Goal: Task Accomplishment & Management: Complete application form

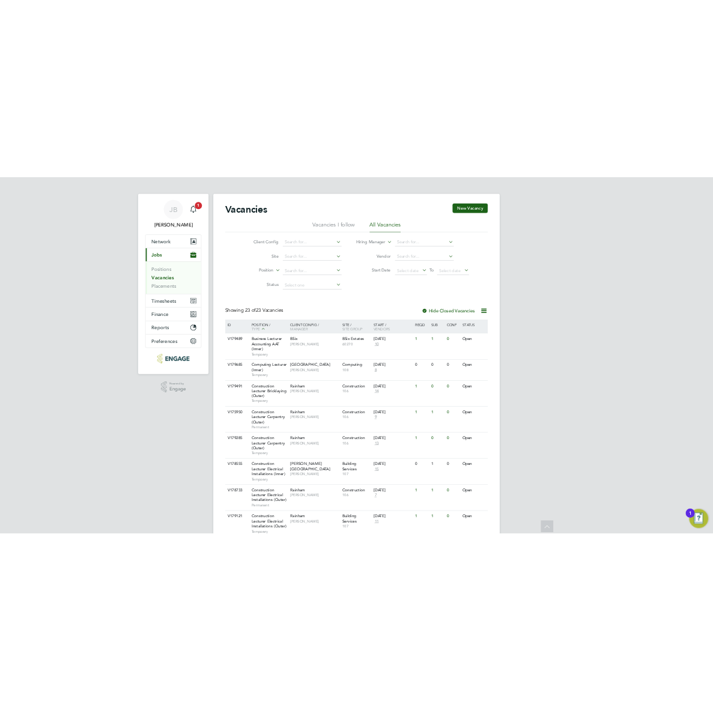
scroll to position [718, 0]
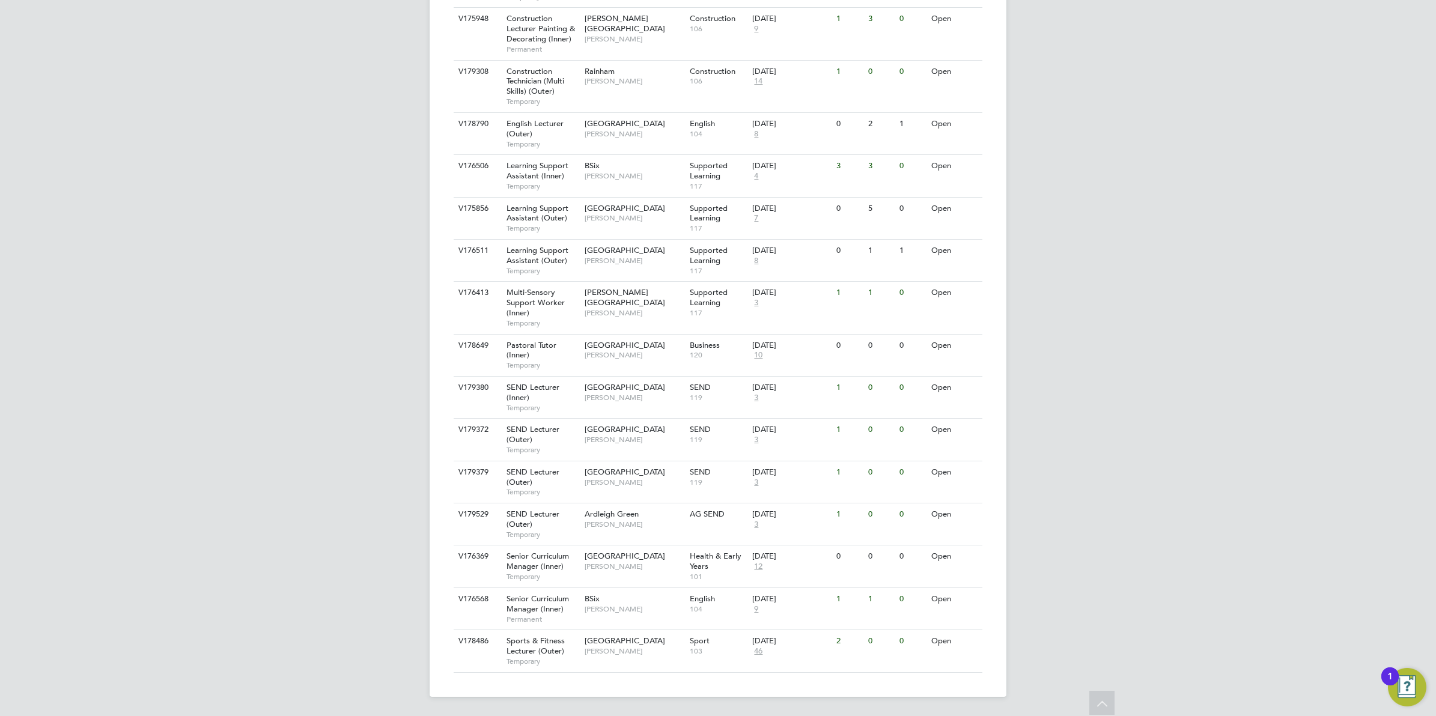
drag, startPoint x: 219, startPoint y: 253, endPoint x: 241, endPoint y: 250, distance: 21.8
click at [219, 253] on div "JB Josh Boulding Notifications 1 Applications: Network Team Members Businesses …" at bounding box center [718, 0] width 1436 height 1432
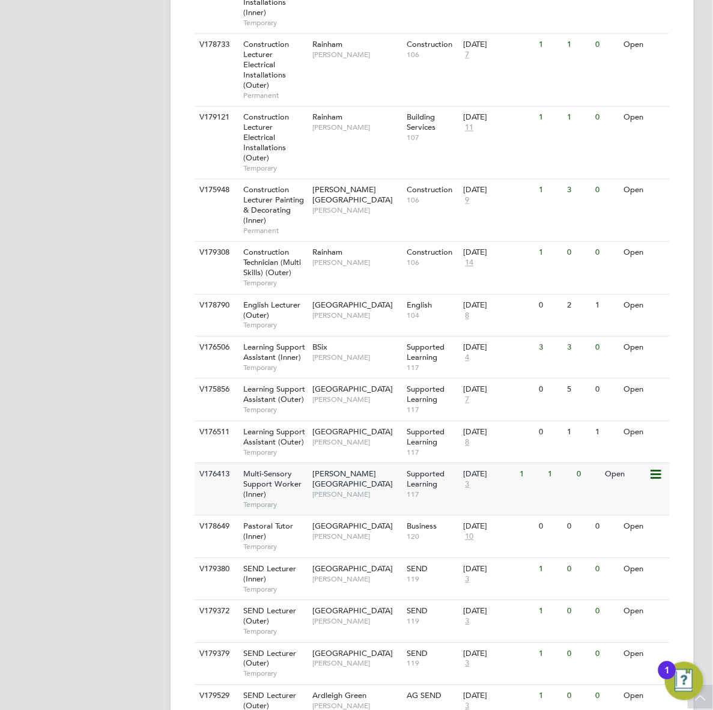
scroll to position [794, 0]
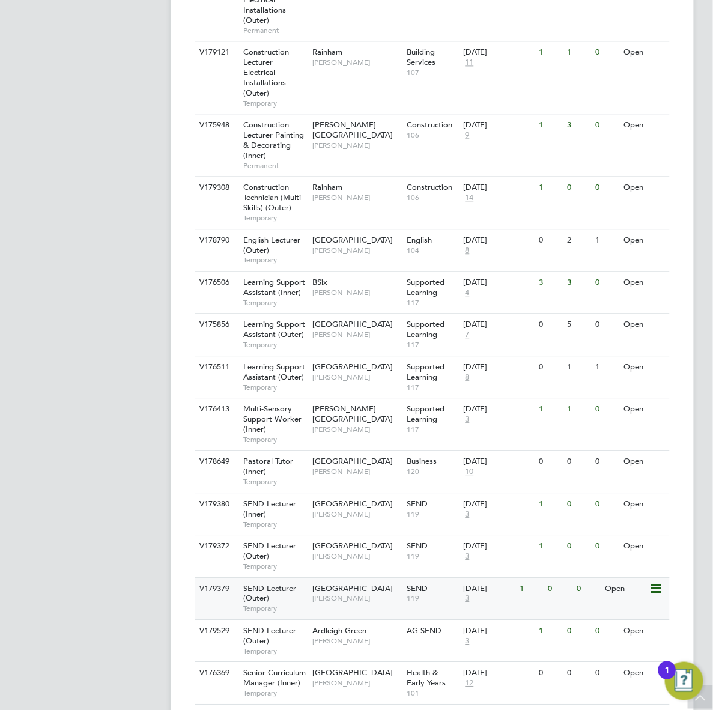
click at [301, 580] on div "SEND Lecturer (Outer) Temporary" at bounding box center [272, 598] width 76 height 41
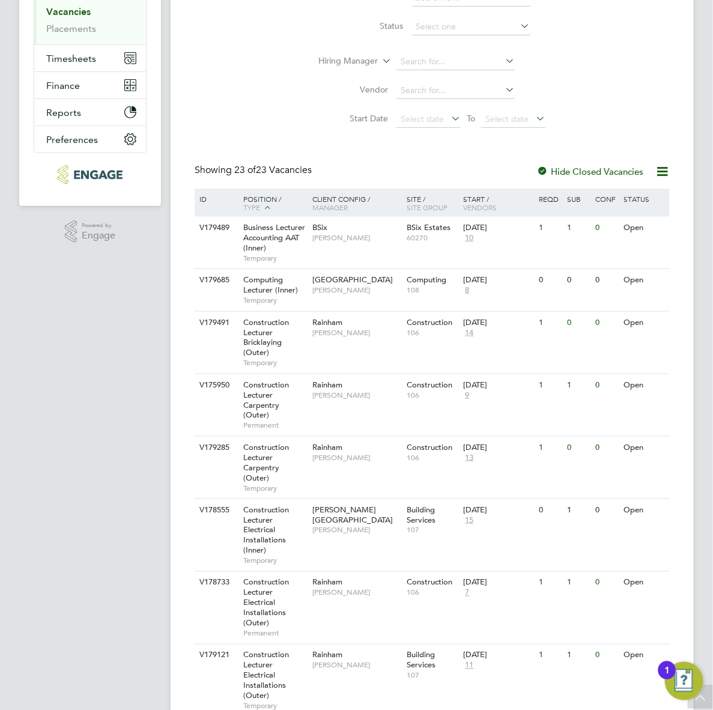
scroll to position [0, 0]
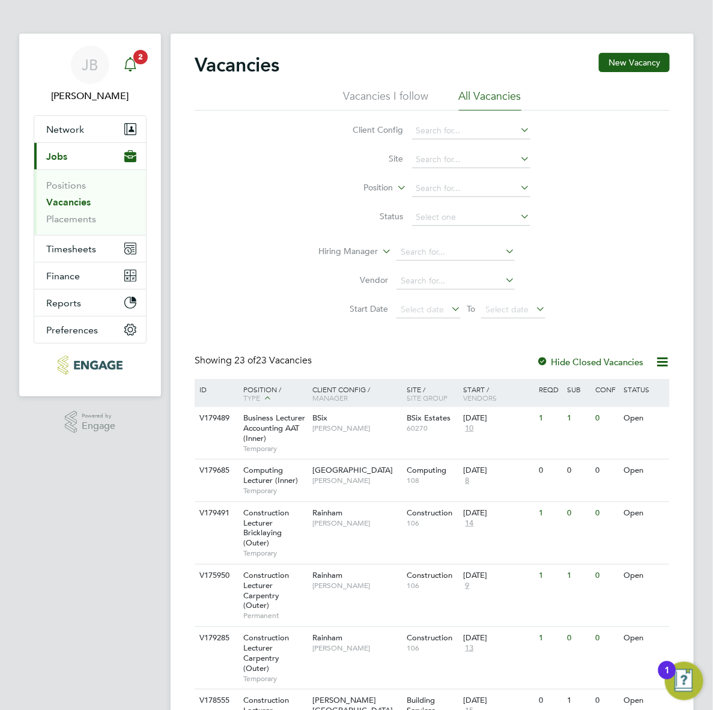
click at [128, 68] on icon "Main navigation" at bounding box center [129, 63] width 11 height 12
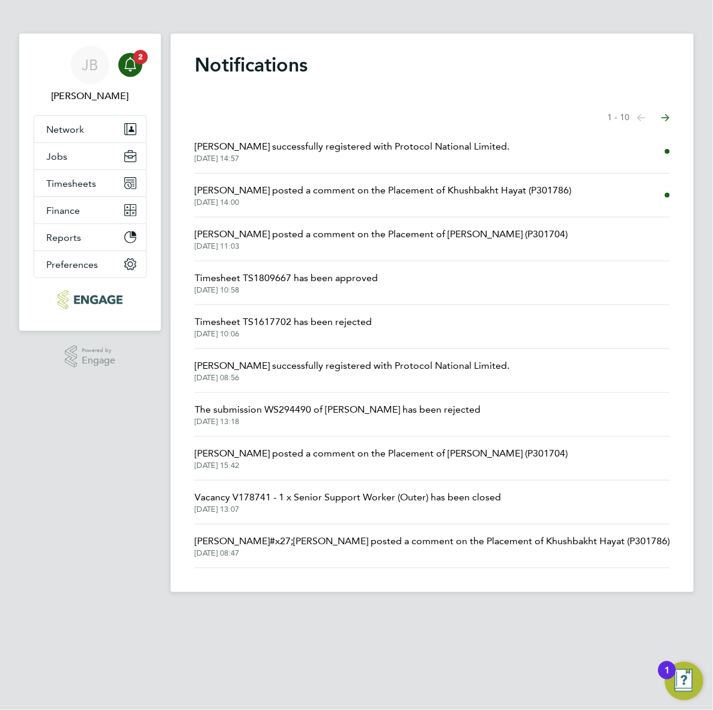
click at [416, 192] on span "Daria Gregory posted a comment on the Placement of Khushbakht Hayat (P301786)" at bounding box center [383, 190] width 377 height 14
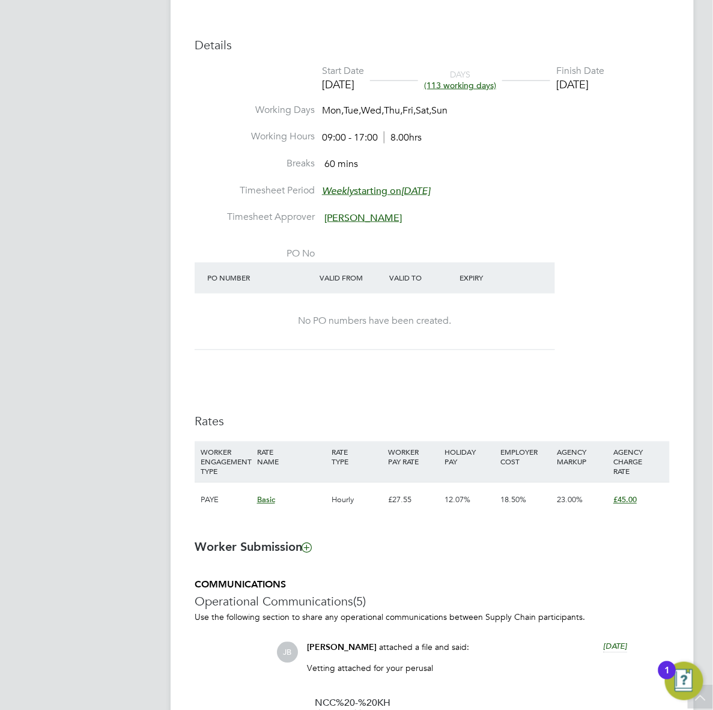
scroll to position [190, 0]
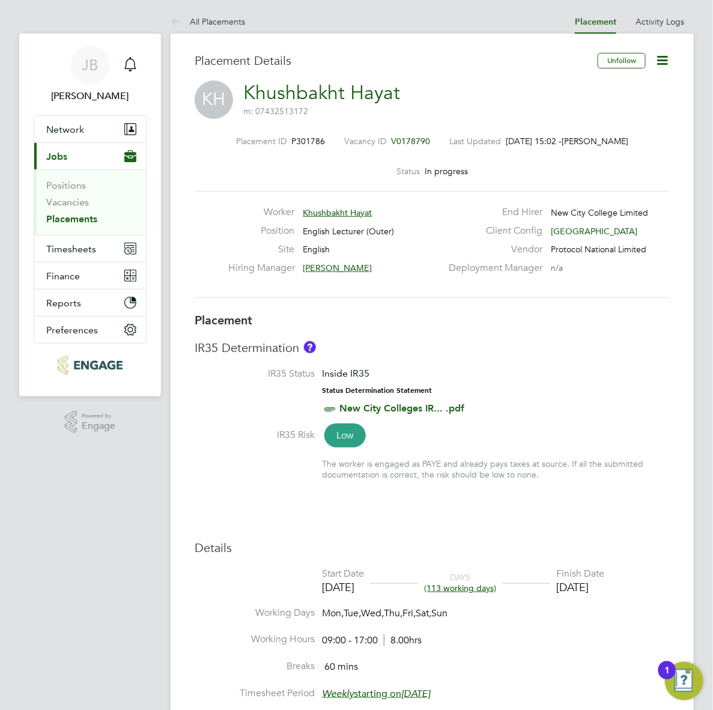
click at [657, 61] on icon at bounding box center [662, 60] width 15 height 15
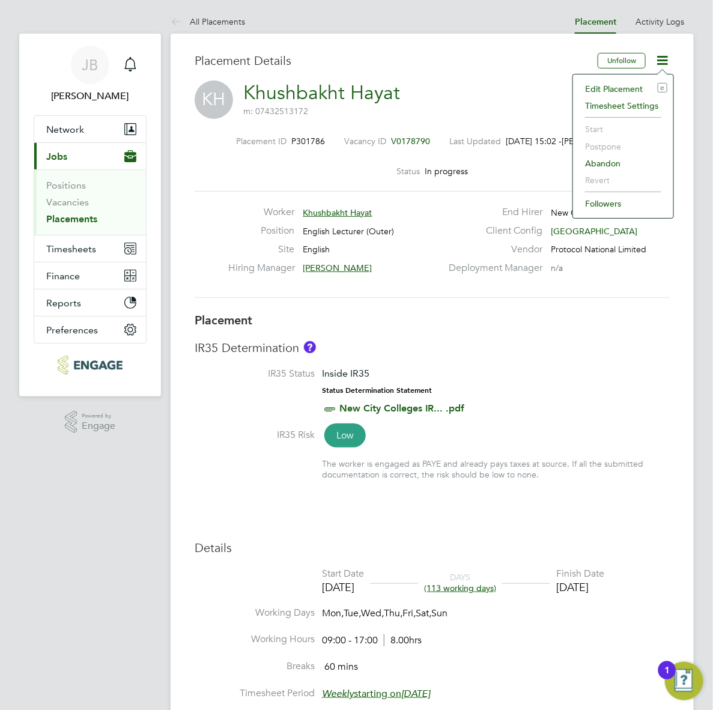
click at [601, 164] on li "Abandon" at bounding box center [623, 163] width 88 height 17
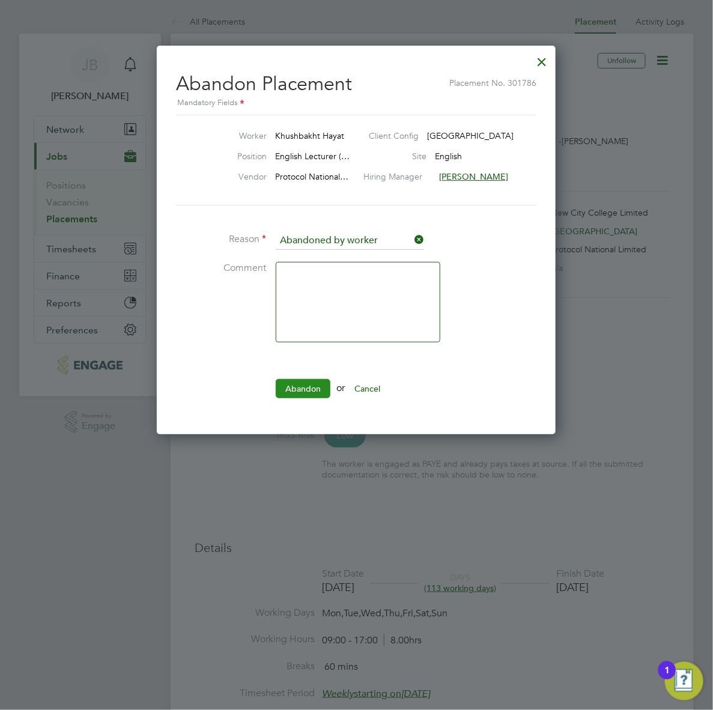
click at [291, 382] on button "Abandon" at bounding box center [303, 388] width 55 height 19
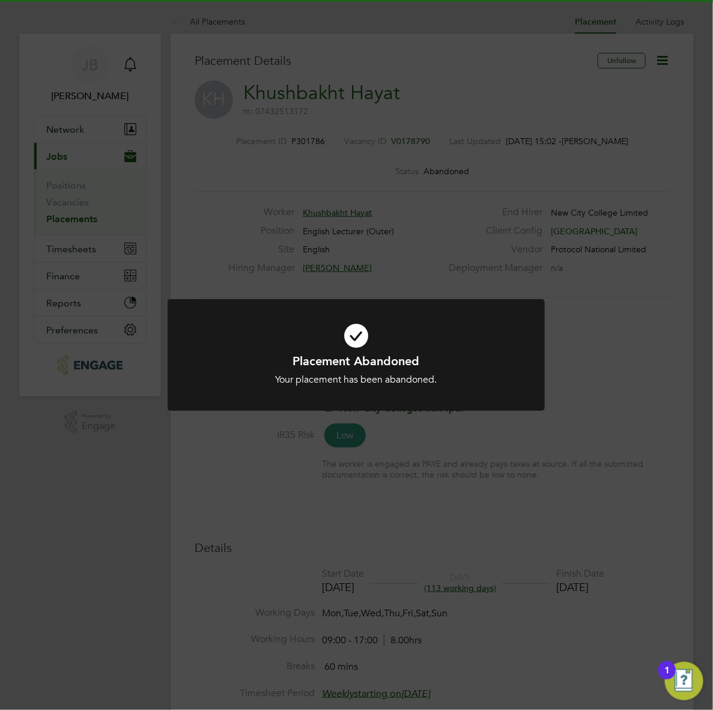
click at [632, 336] on div "Placement Abandoned Your placement has been abandoned. Cancel Okay" at bounding box center [356, 355] width 713 height 710
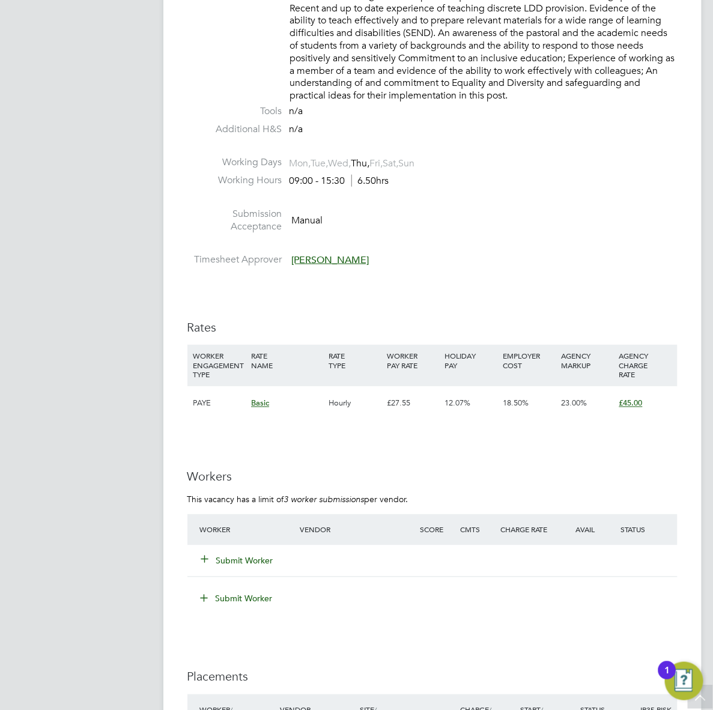
scroll to position [1952, 0]
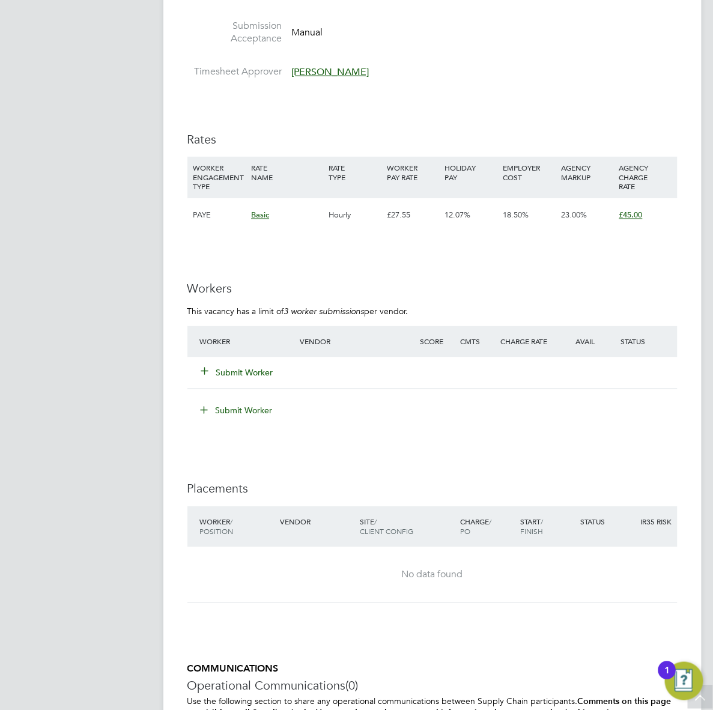
click at [242, 379] on button "Submit Worker" at bounding box center [238, 373] width 72 height 12
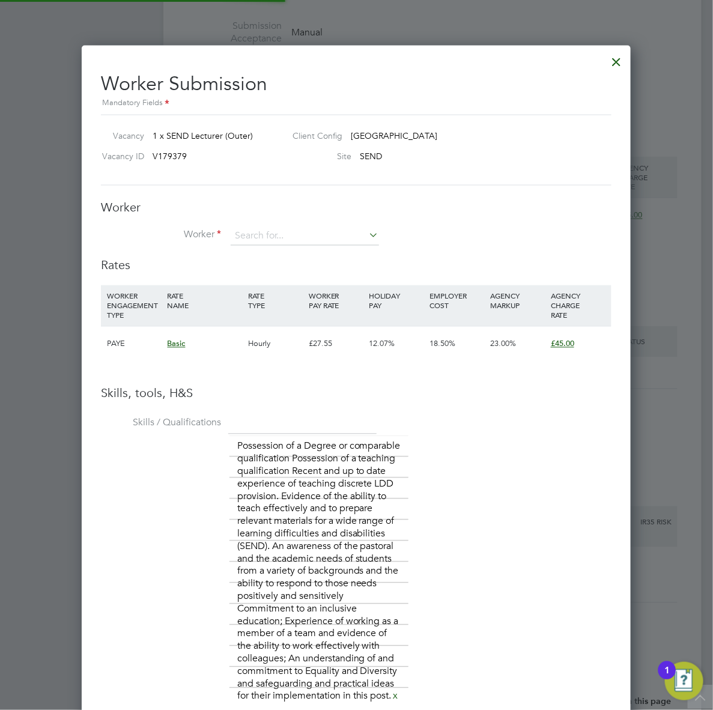
scroll to position [1020, 550]
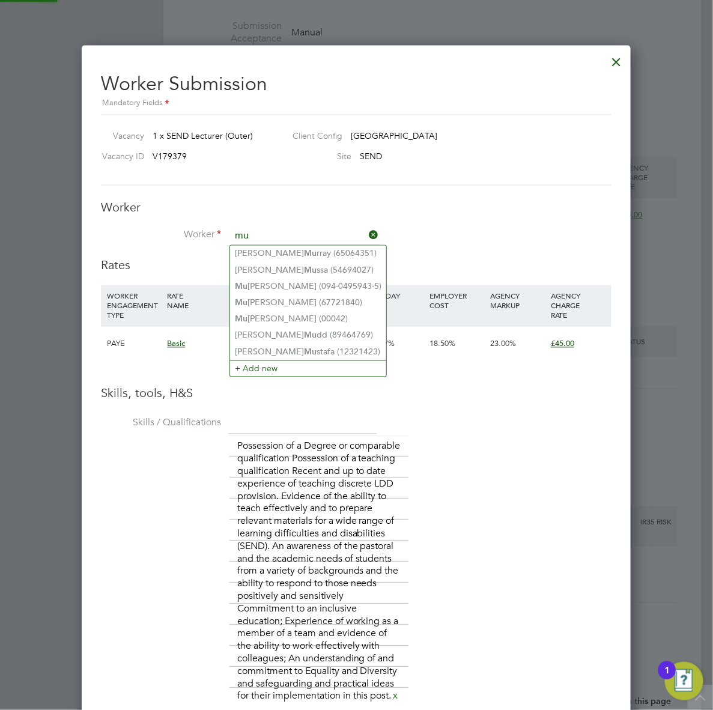
type input "m"
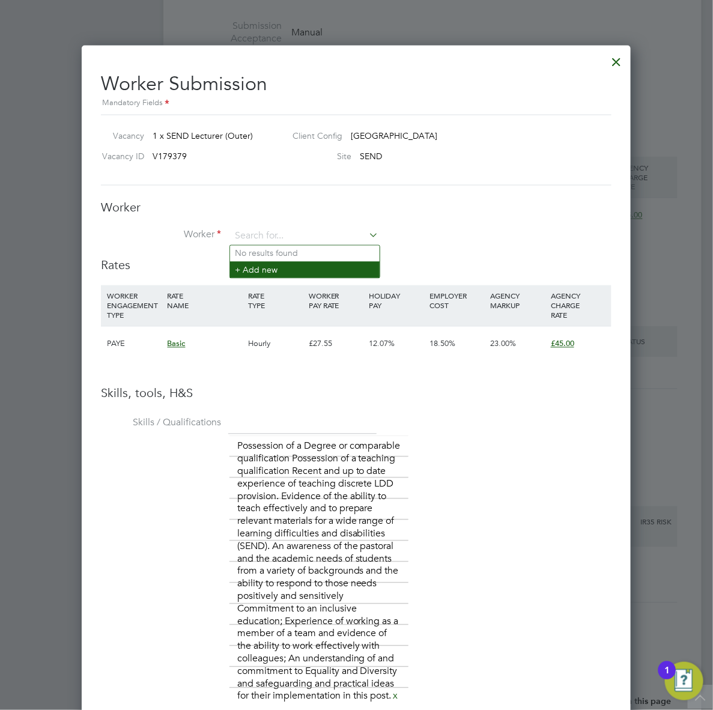
click at [341, 270] on li "+ Add new" at bounding box center [305, 270] width 150 height 16
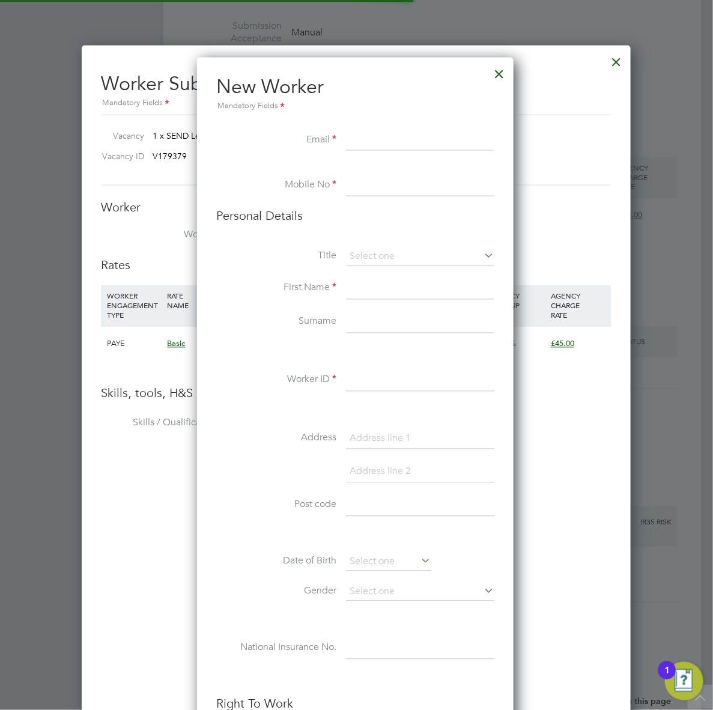
scroll to position [1019, 319]
click at [370, 139] on input at bounding box center [420, 141] width 148 height 22
paste input "July [PERSON_NAME] 0207 613 9103"
type input "July [PERSON_NAME] 0207 613 9103"
drag, startPoint x: 347, startPoint y: 138, endPoint x: 518, endPoint y: 151, distance: 171.7
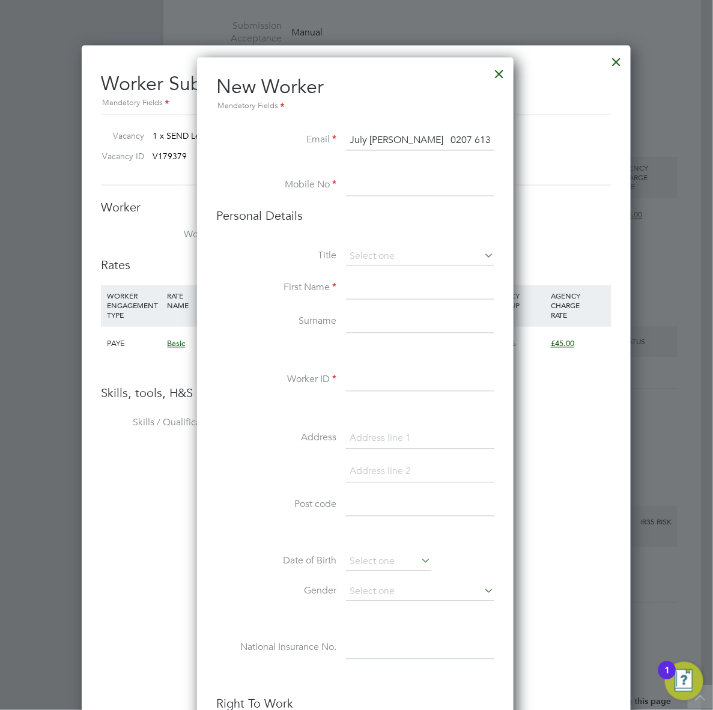
click at [386, 138] on input at bounding box center [420, 141] width 148 height 22
paste input "[EMAIL_ADDRESS][DOMAIN_NAME]"
type input "[EMAIL_ADDRESS][DOMAIN_NAME]"
click at [389, 193] on input at bounding box center [420, 186] width 148 height 22
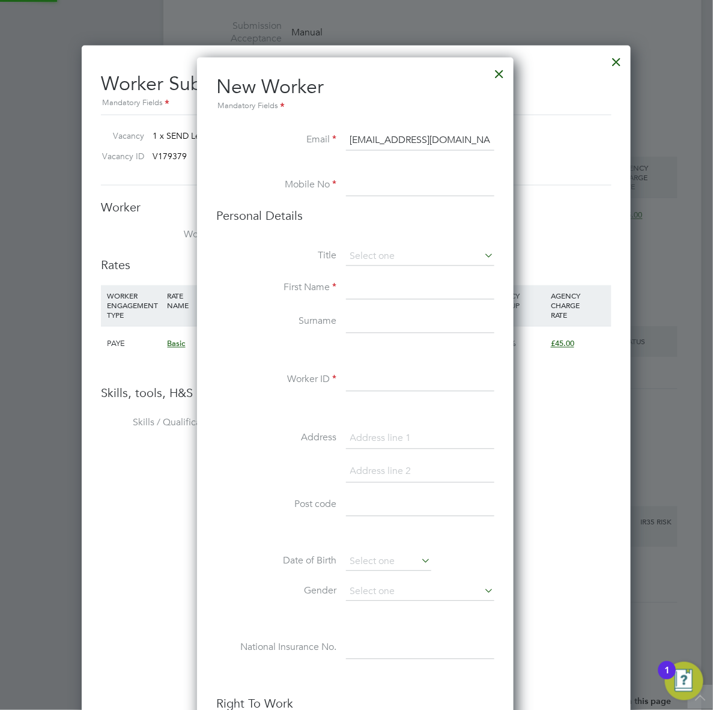
paste input "[EMAIL_ADDRESS][DOMAIN_NAME]"
type input "[EMAIL_ADDRESS][DOMAIN_NAME]"
drag, startPoint x: 463, startPoint y: 180, endPoint x: 145, endPoint y: 110, distance: 325.4
click at [365, 181] on input at bounding box center [420, 186] width 148 height 22
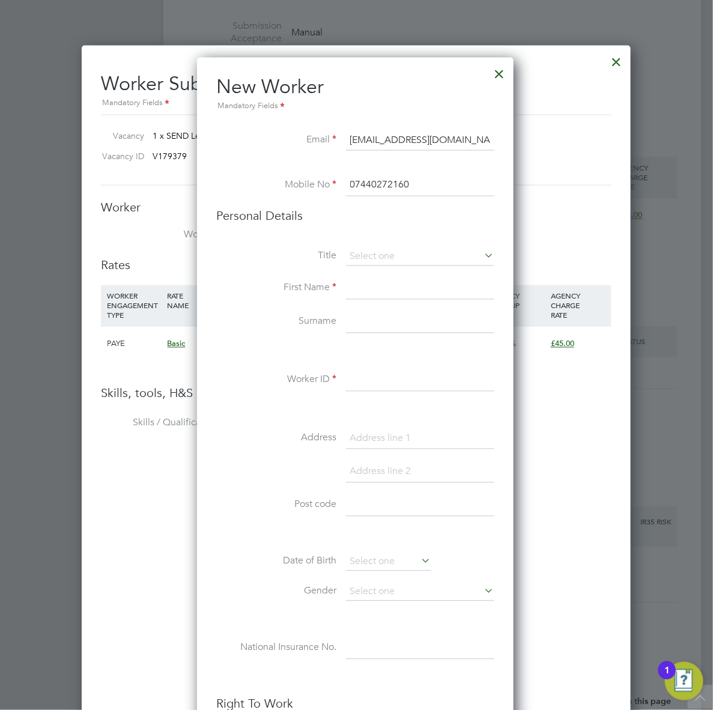
type input "07440272160"
click at [366, 295] on input at bounding box center [420, 289] width 148 height 22
type input "[DEMOGRAPHIC_DATA]"
type input "Zafar"
click at [386, 382] on input at bounding box center [420, 381] width 148 height 22
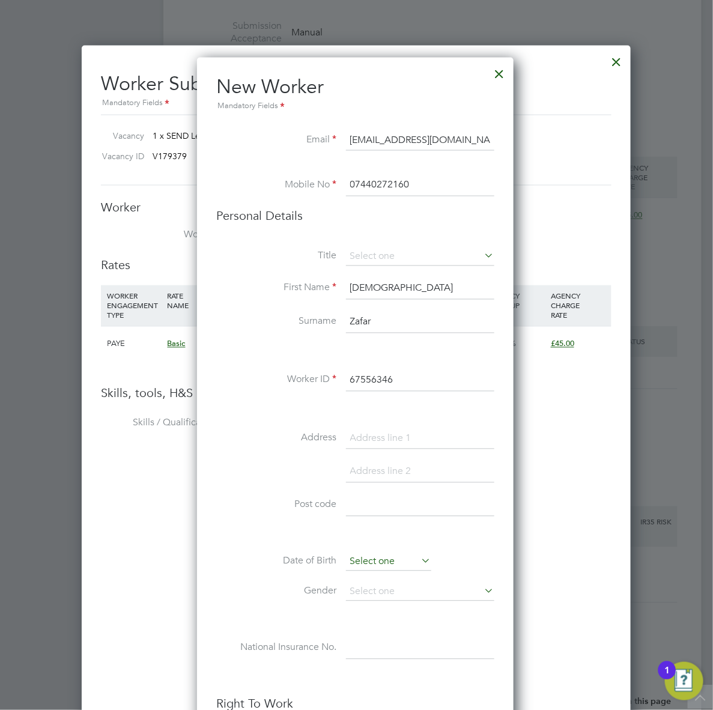
type input "67556346"
click at [392, 568] on input at bounding box center [388, 562] width 85 height 18
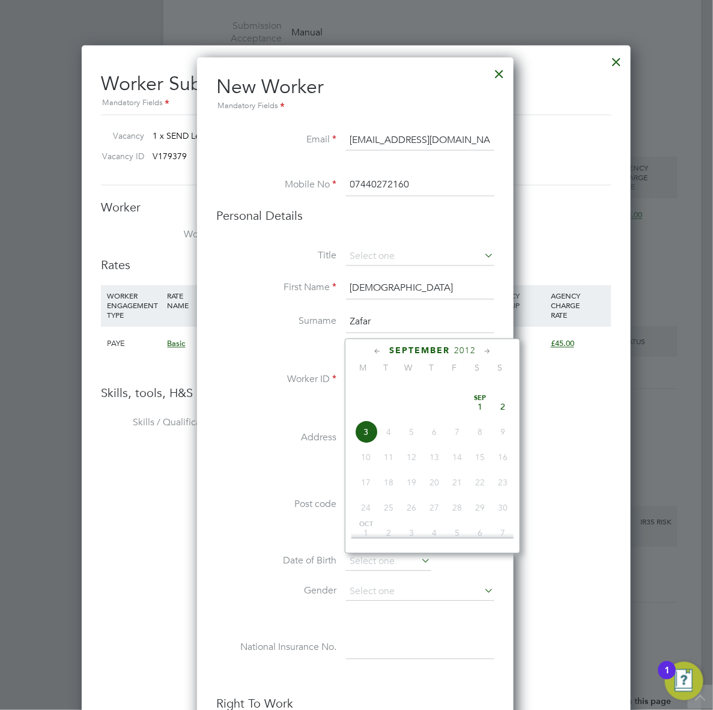
click at [314, 410] on li at bounding box center [355, 410] width 278 height 13
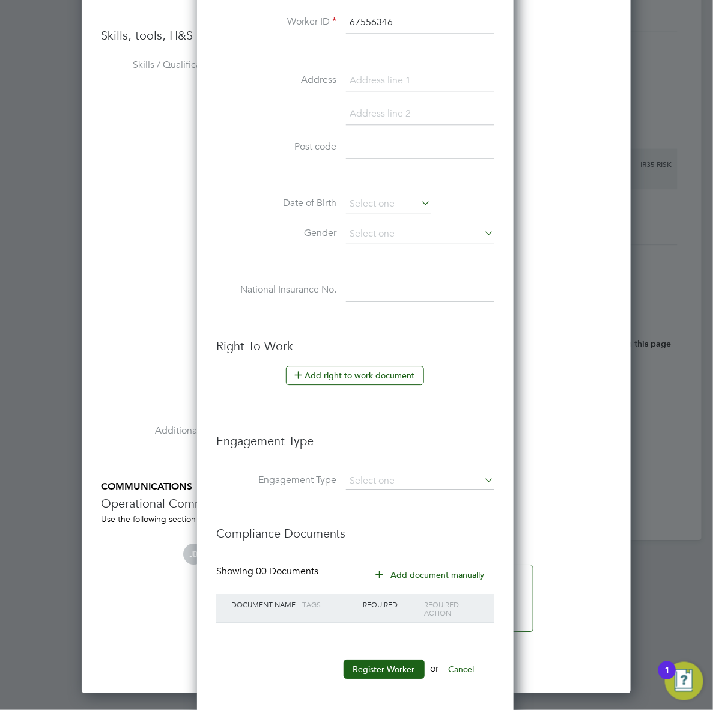
scroll to position [2317, 0]
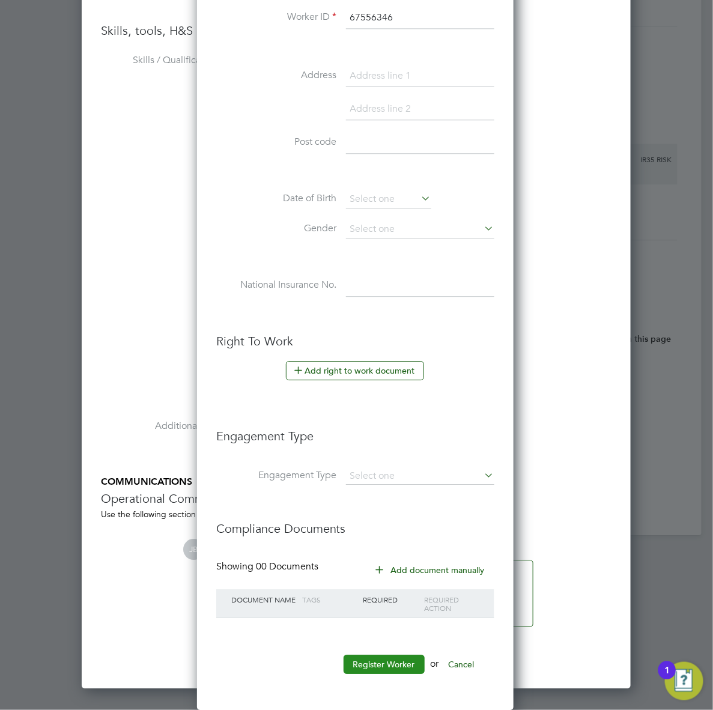
click at [384, 659] on button "Register Worker" at bounding box center [384, 664] width 81 height 19
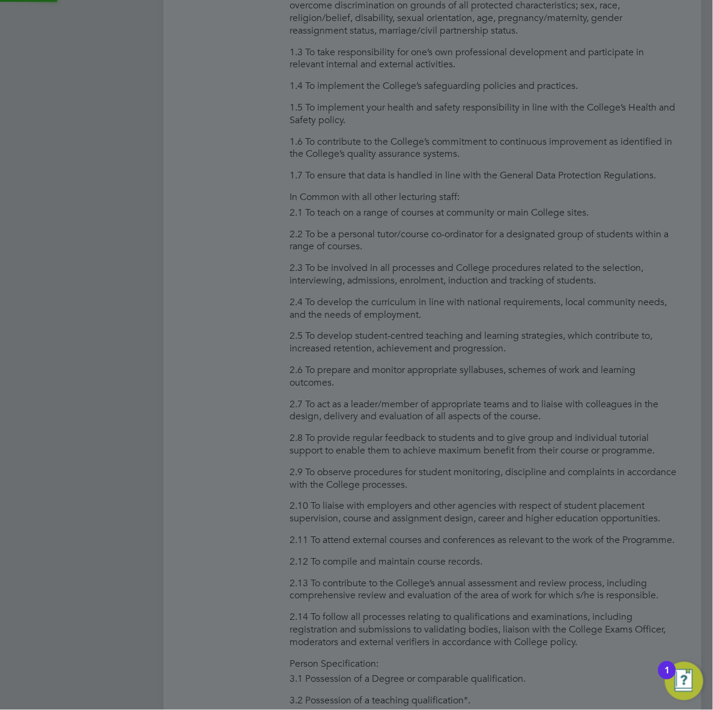
scroll to position [0, 0]
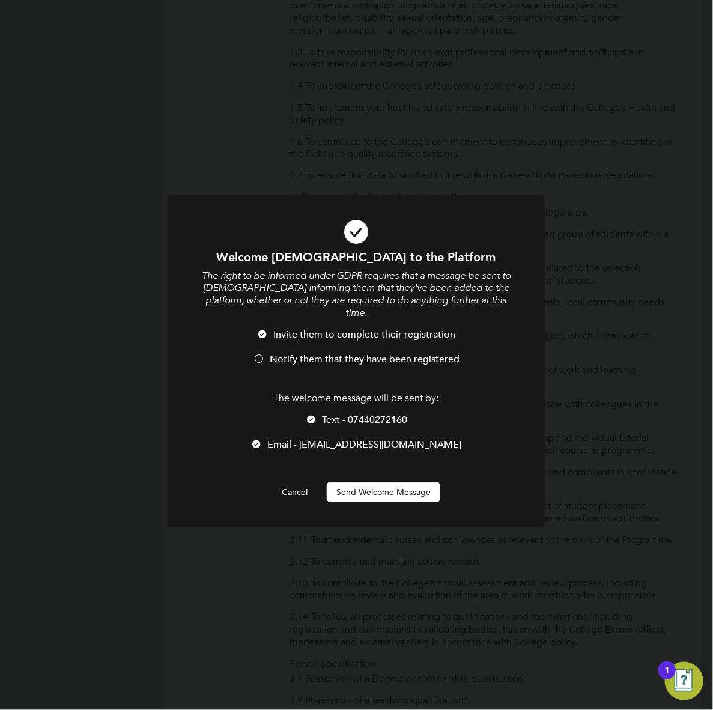
click at [375, 482] on button "Send Welcome Message" at bounding box center [384, 491] width 114 height 19
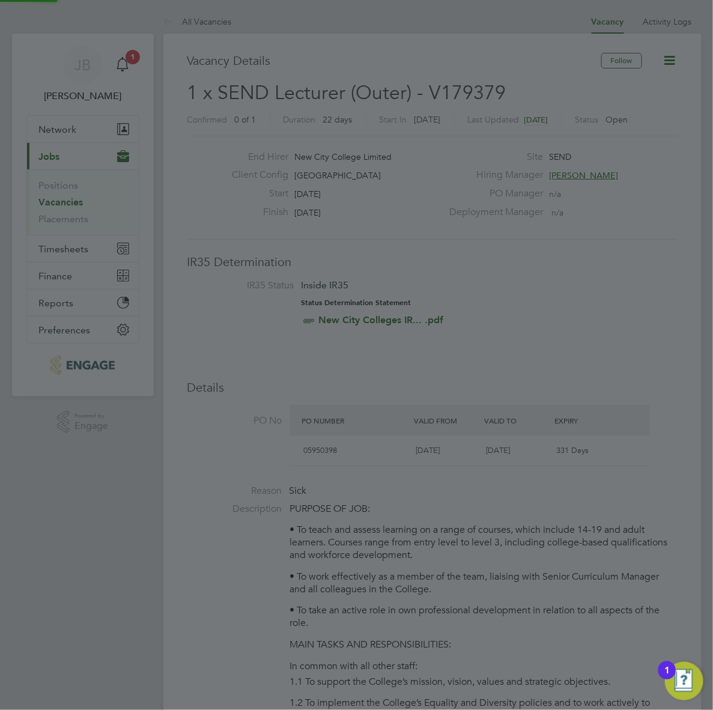
scroll to position [710, 0]
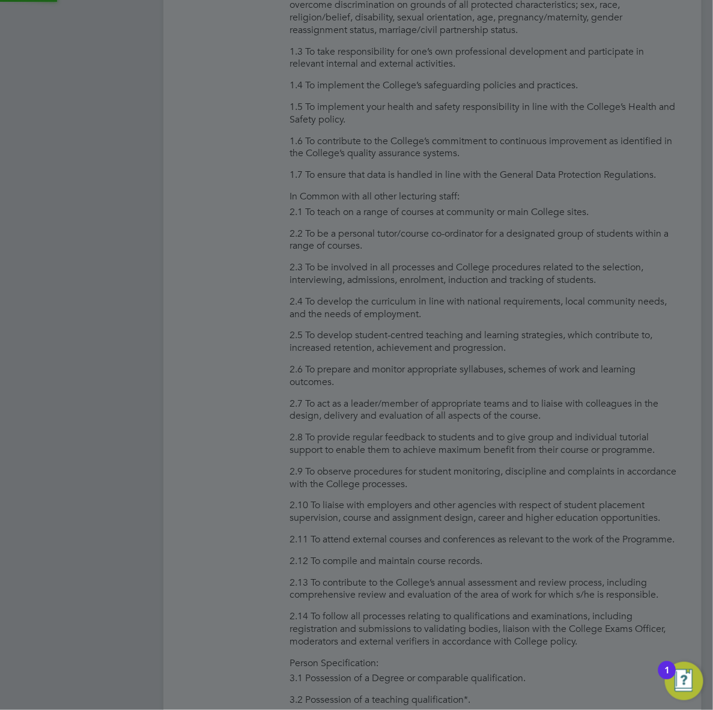
type input "[PERSON_NAME] (67556346)"
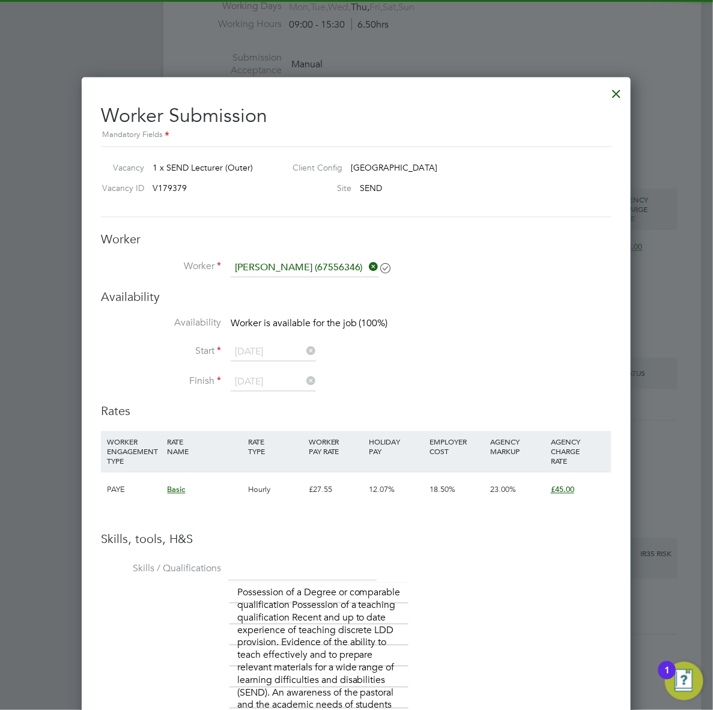
scroll to position [1952, 0]
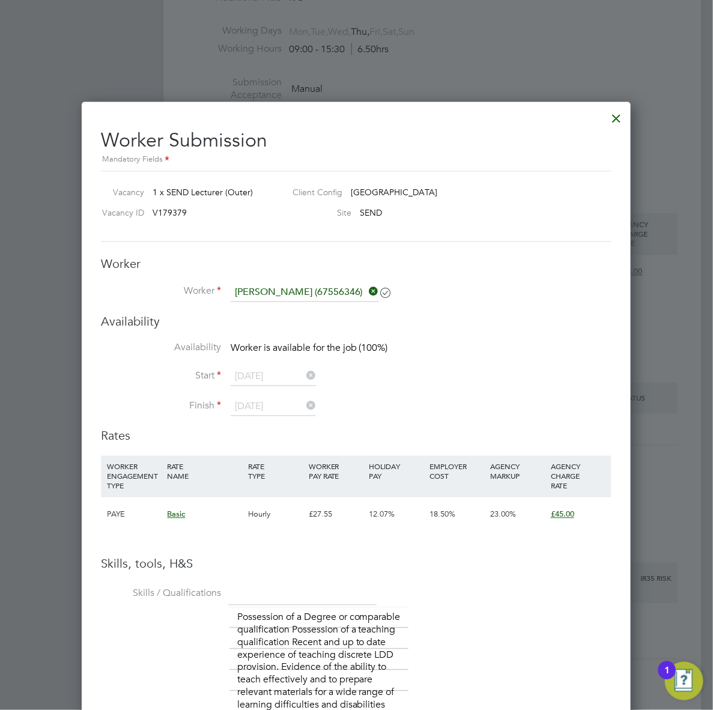
click at [621, 113] on div at bounding box center [617, 116] width 22 height 22
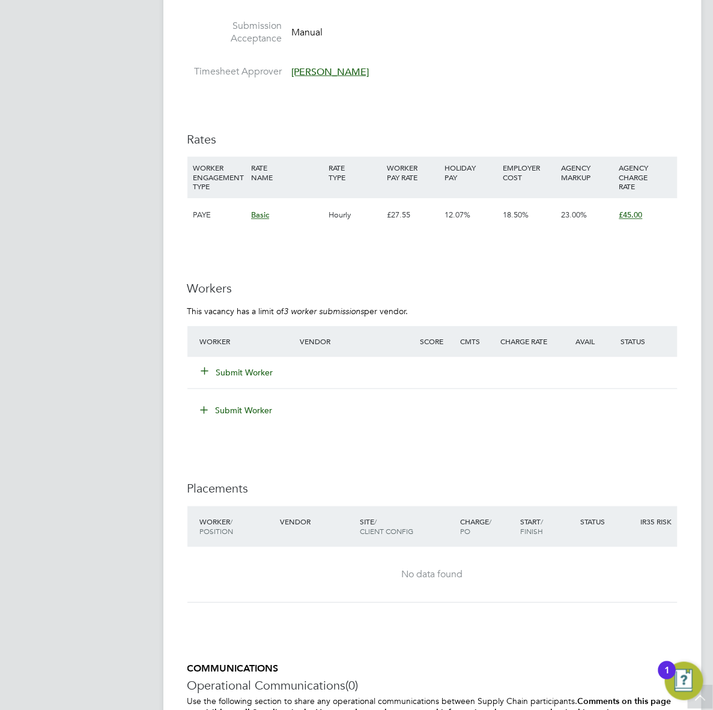
click at [238, 379] on button "Submit Worker" at bounding box center [238, 373] width 72 height 12
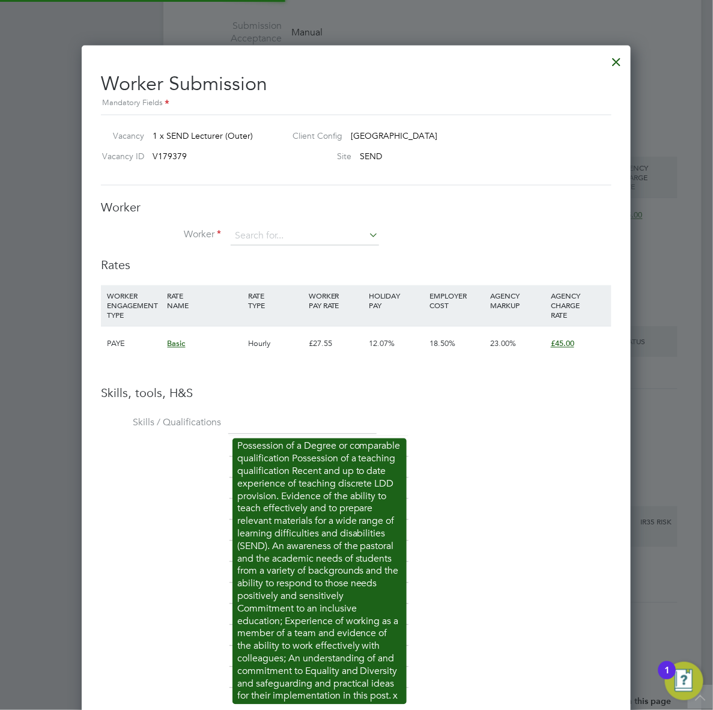
scroll to position [35, 82]
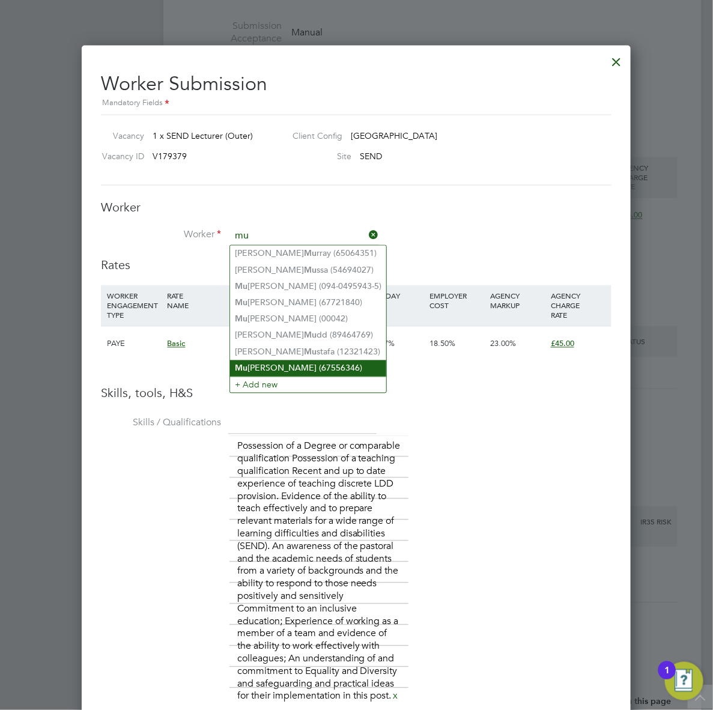
click at [260, 370] on li "Mu [PERSON_NAME] (67556346)" at bounding box center [308, 368] width 156 height 16
type input "[PERSON_NAME] (67556346)"
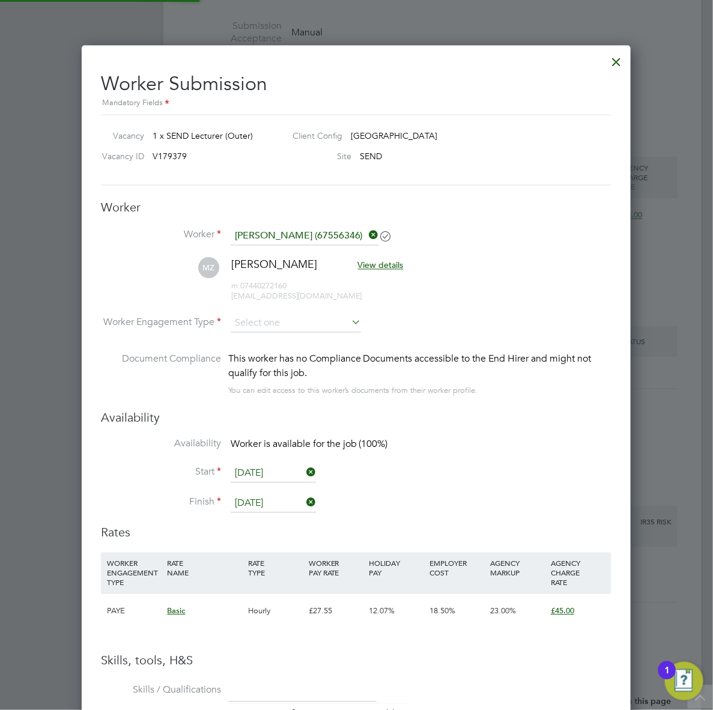
scroll to position [1287, 550]
click at [289, 320] on input at bounding box center [296, 324] width 130 height 18
click at [270, 362] on li "PAYE" at bounding box center [296, 357] width 132 height 16
type input "PAYE"
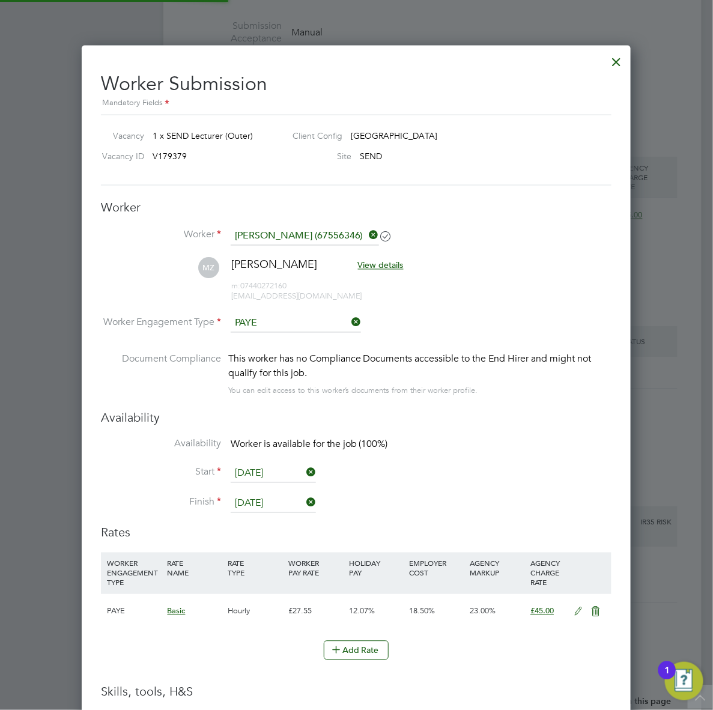
scroll to position [1319, 550]
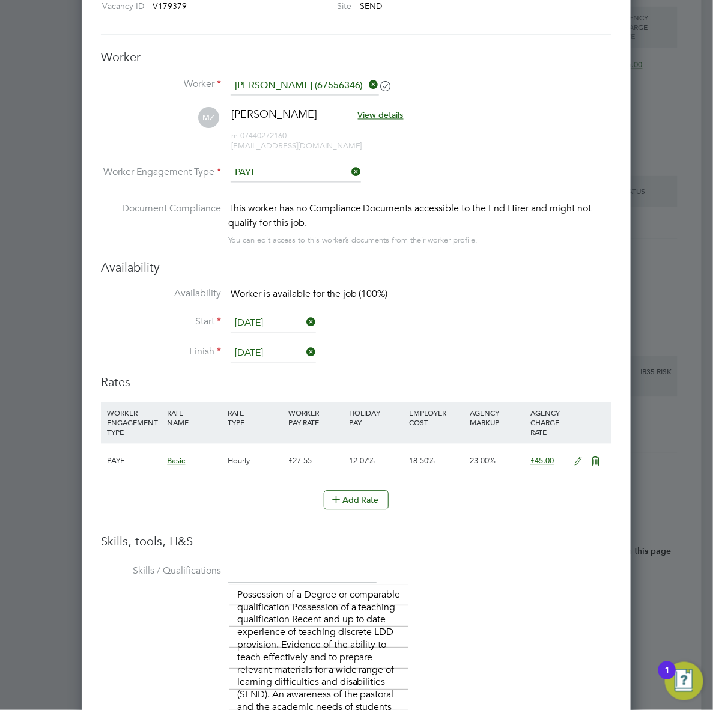
click at [581, 460] on icon at bounding box center [578, 462] width 15 height 10
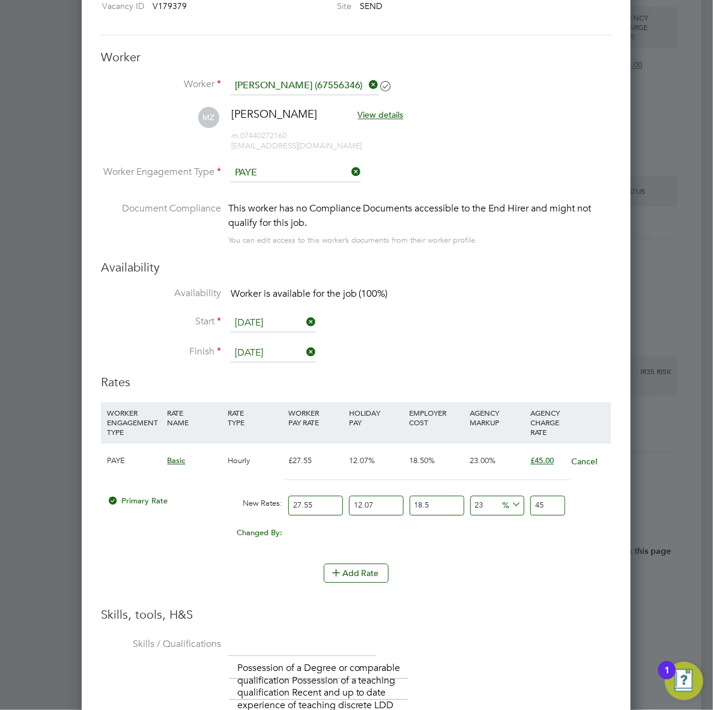
drag, startPoint x: 317, startPoint y: 511, endPoint x: 238, endPoint y: 496, distance: 80.1
click at [246, 497] on div "Primary Rate New Rates: 27.55 12.07 n/a 18.5 n/a 23 0 % 45" at bounding box center [356, 506] width 511 height 32
type input "3"
type input "4.900428855"
type input "30"
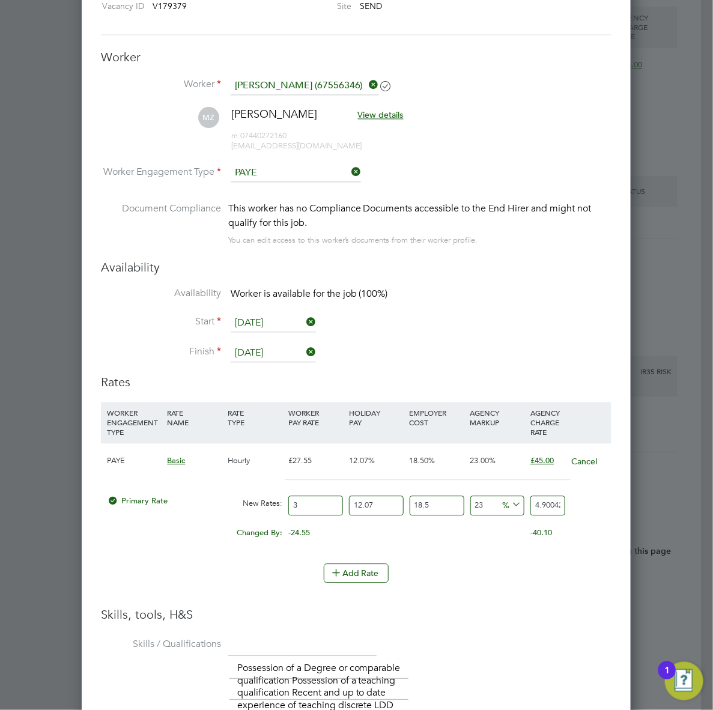
type input "49.00428855"
type input "3"
type input "4.900428855"
type input "32"
type input "52.27124112"
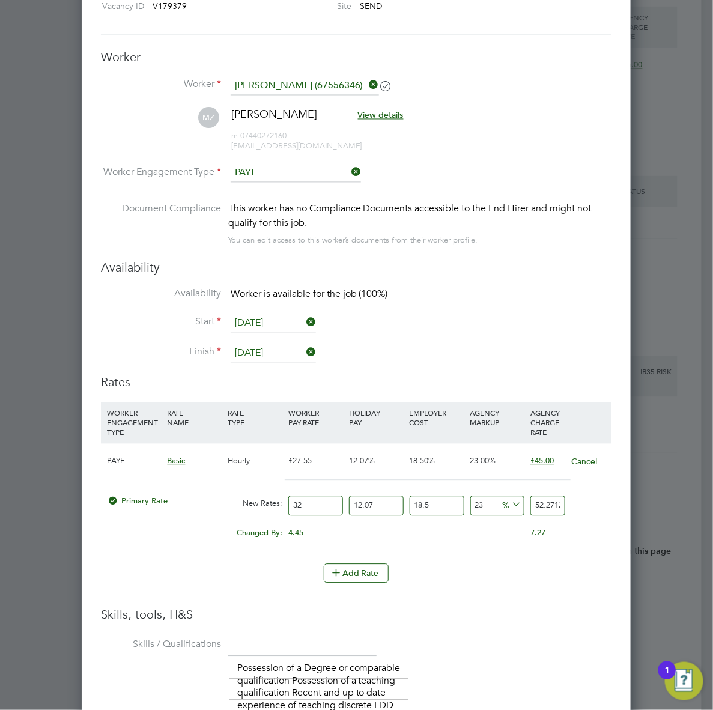
type input "32"
click at [511, 586] on li "Add Rate" at bounding box center [356, 579] width 511 height 31
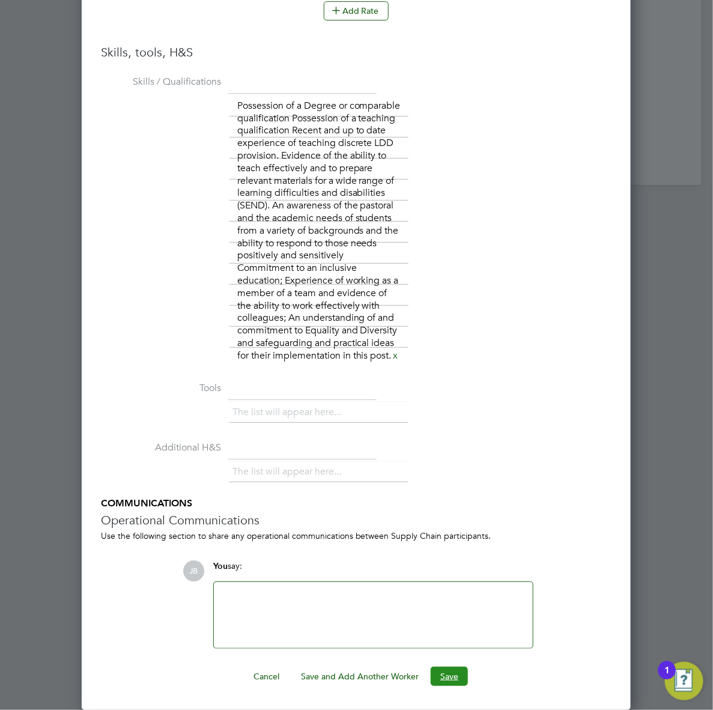
click at [451, 679] on button "Save" at bounding box center [449, 676] width 37 height 19
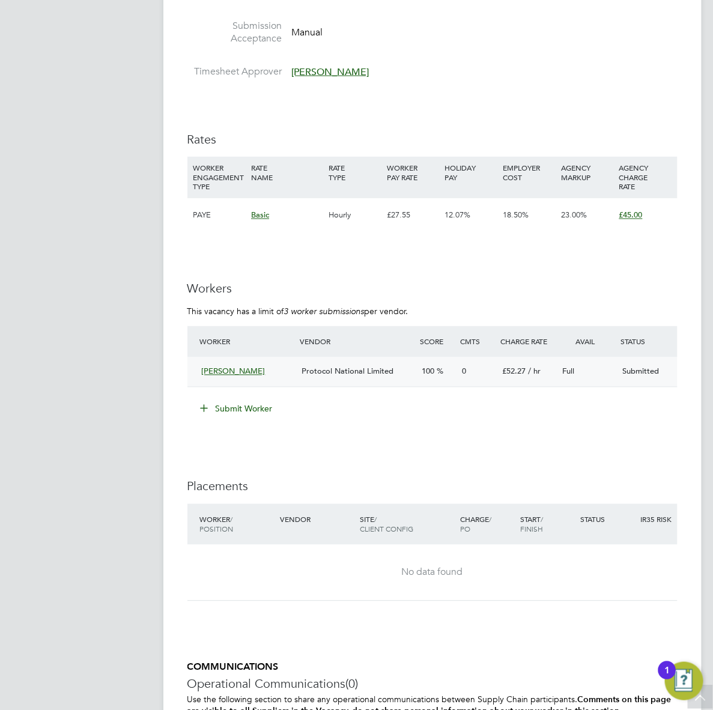
click at [490, 382] on div "0" at bounding box center [477, 372] width 40 height 20
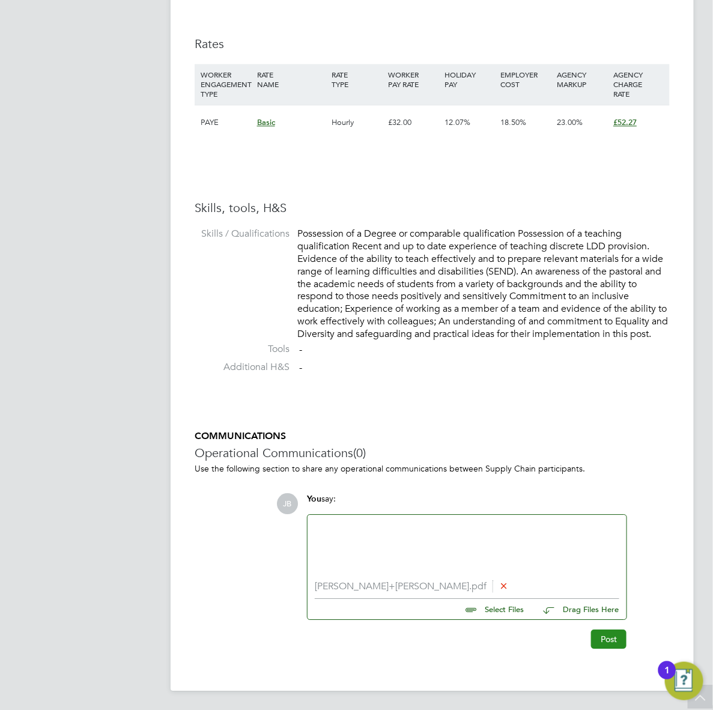
click at [599, 649] on button "Post" at bounding box center [608, 639] width 35 height 19
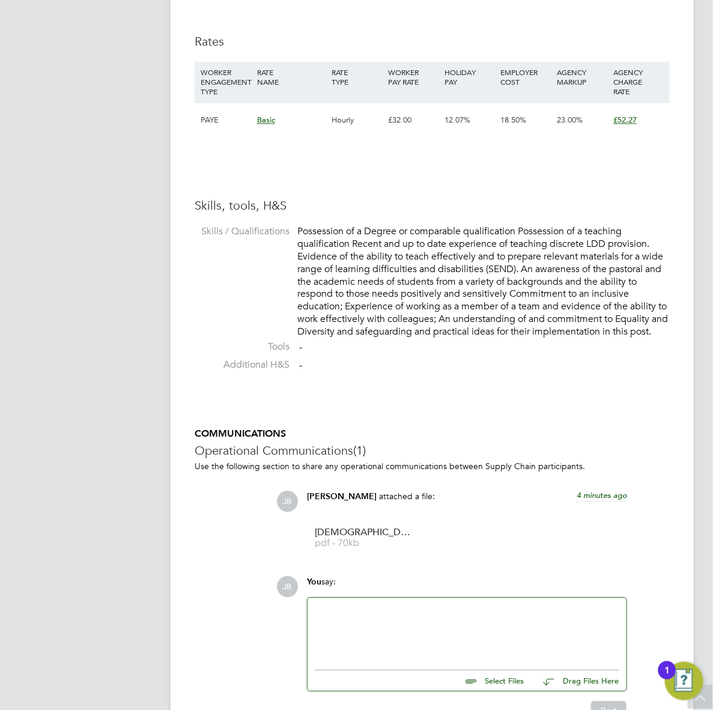
drag, startPoint x: 398, startPoint y: 389, endPoint x: 460, endPoint y: 560, distance: 181.5
click at [398, 380] on li at bounding box center [432, 378] width 475 height 3
